Goal: Task Accomplishment & Management: Manage account settings

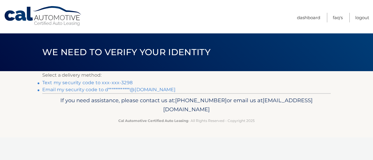
click at [105, 84] on link "Text my security code to xxx-xxx-3298" at bounding box center [87, 83] width 90 height 6
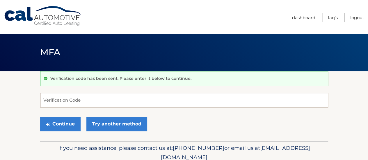
click at [79, 100] on input "Verification Code" at bounding box center [184, 100] width 288 height 15
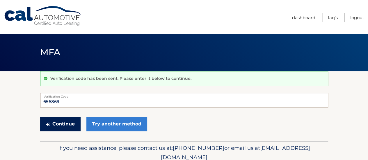
type input "656869"
click at [72, 122] on button "Continue" at bounding box center [60, 124] width 40 height 15
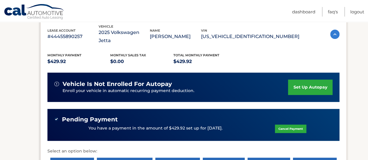
scroll to position [108, 0]
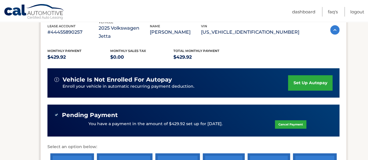
click at [285, 121] on link "Cancel Payment" at bounding box center [290, 125] width 31 height 8
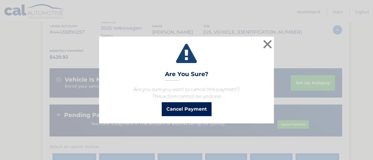
click at [191, 109] on button "Cancel Payment" at bounding box center [187, 110] width 50 height 14
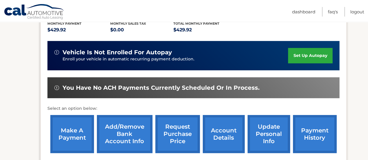
scroll to position [140, 0]
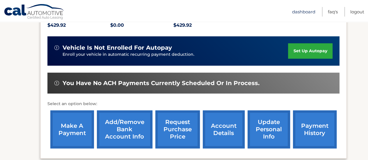
click at [298, 10] on link "Dashboard" at bounding box center [303, 12] width 23 height 10
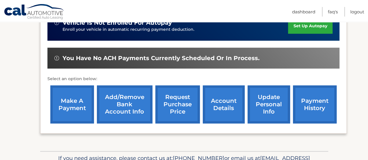
scroll to position [167, 0]
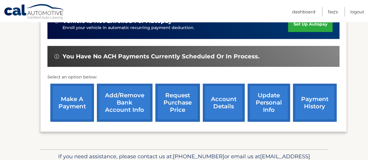
click at [70, 99] on link "make a payment" at bounding box center [72, 103] width 44 height 38
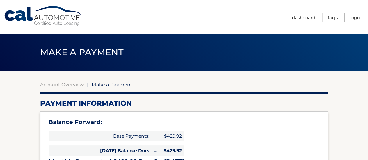
select select "NTc0MGU3MmQtMjkzOC00NzZiLWFkY2EtY2Y4YTRmYWNkMDU1"
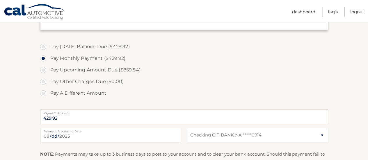
scroll to position [189, 0]
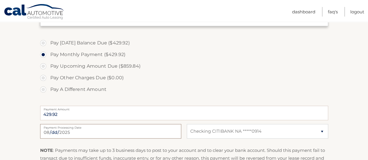
click at [89, 131] on input "2025-08-25" at bounding box center [110, 131] width 141 height 15
type input "2025-08-27"
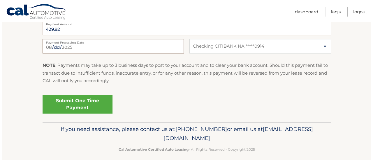
scroll to position [280, 0]
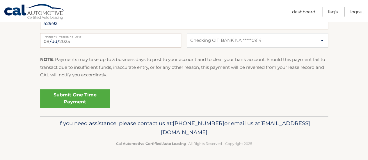
click at [73, 100] on link "Submit One Time Payment" at bounding box center [75, 98] width 70 height 19
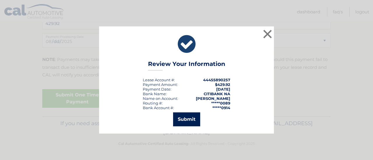
click at [190, 116] on button "Submit" at bounding box center [186, 120] width 27 height 14
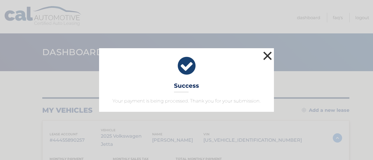
click at [270, 54] on button "×" at bounding box center [268, 56] width 12 height 12
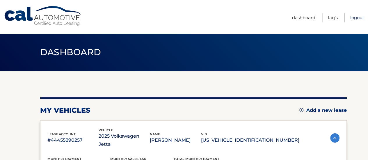
click at [355, 19] on link "Logout" at bounding box center [358, 18] width 14 height 10
